Goal: Transaction & Acquisition: Register for event/course

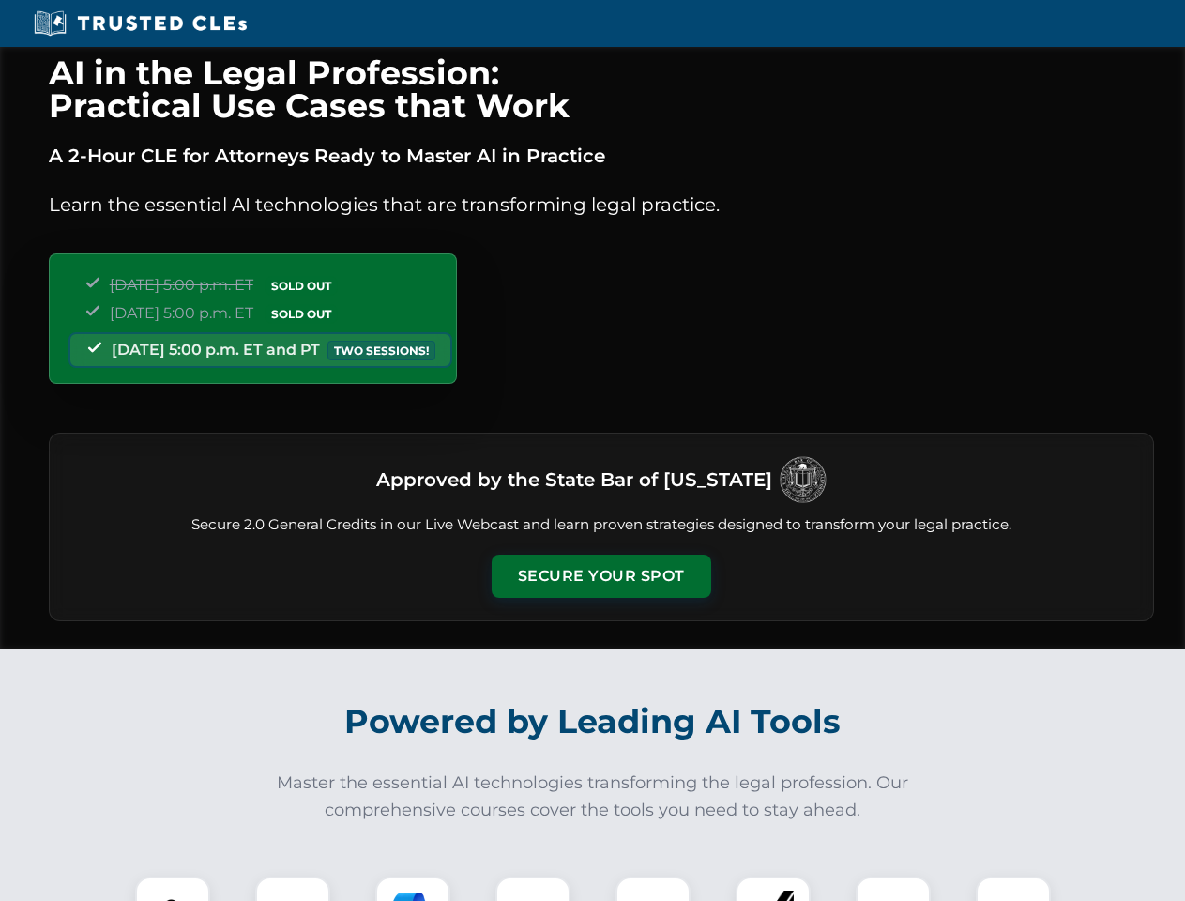
click at [601, 576] on button "Secure Your Spot" at bounding box center [602, 576] width 220 height 43
click at [173, 889] on img at bounding box center [172, 914] width 54 height 54
click at [293, 889] on div at bounding box center [292, 914] width 75 height 75
